Goal: Information Seeking & Learning: Learn about a topic

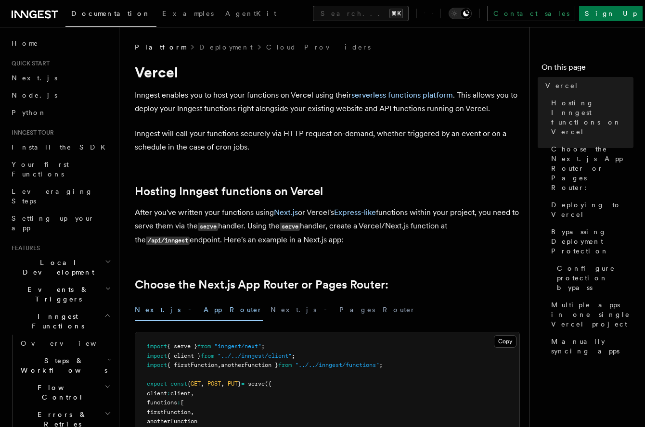
click at [249, 113] on p "Inngest enables you to host your functions on Vercel using their serverless fun…" at bounding box center [327, 102] width 385 height 27
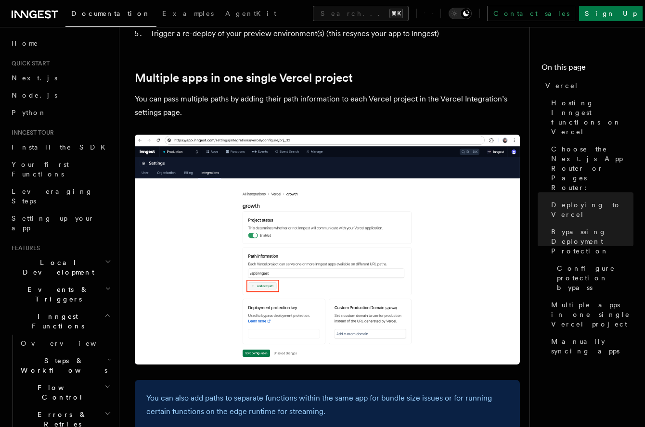
scroll to position [1390, 0]
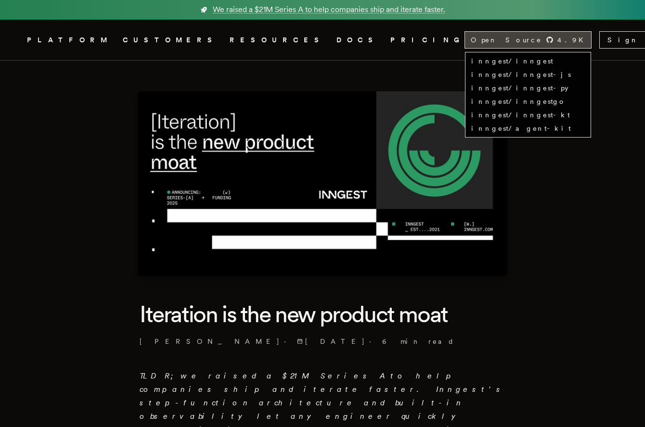
click at [517, 46] on div "Open Source 4.9 K" at bounding box center [528, 40] width 126 height 16
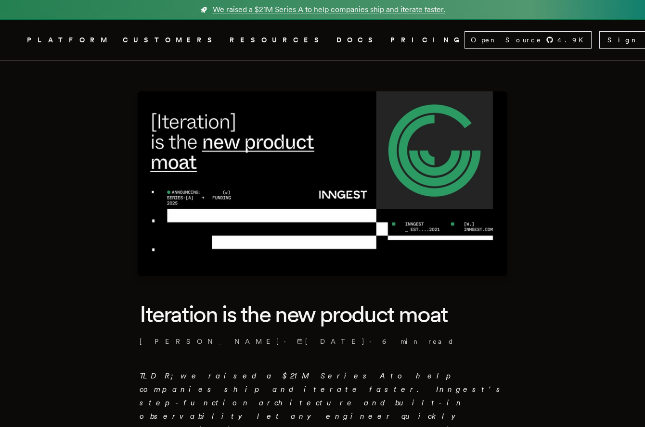
click at [15, 41] on icon ".cls-1 { fill: #FAFAF9; }" at bounding box center [15, 40] width 0 height 12
